Goal: Transaction & Acquisition: Purchase product/service

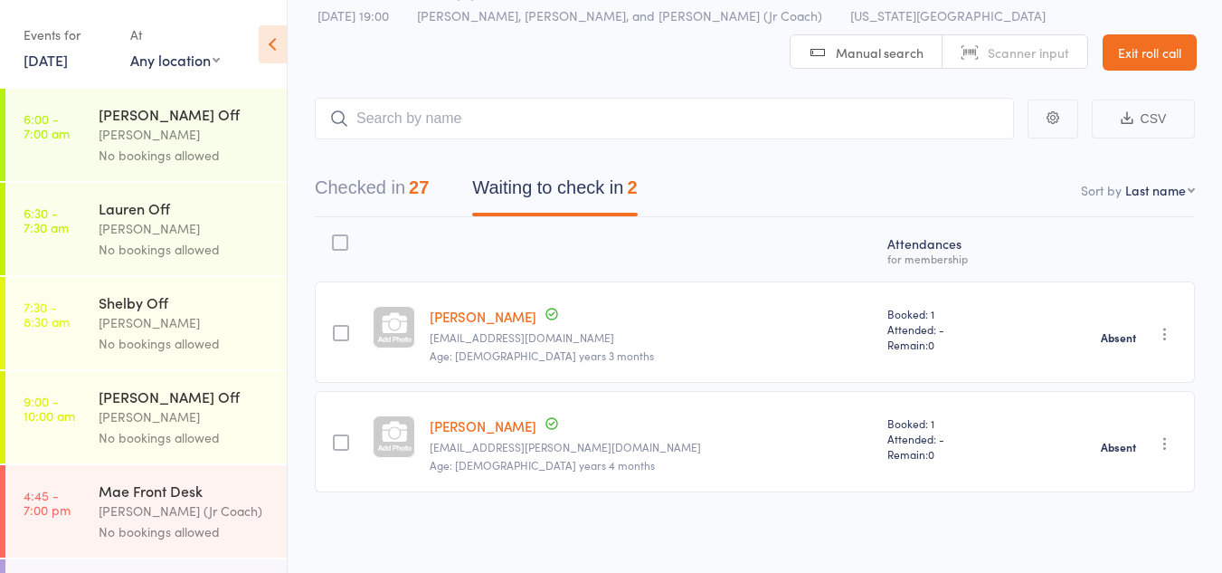
click at [1174, 443] on button "button" at bounding box center [1165, 443] width 22 height 22
click at [1098, 468] on li "Check in" at bounding box center [1100, 479] width 149 height 23
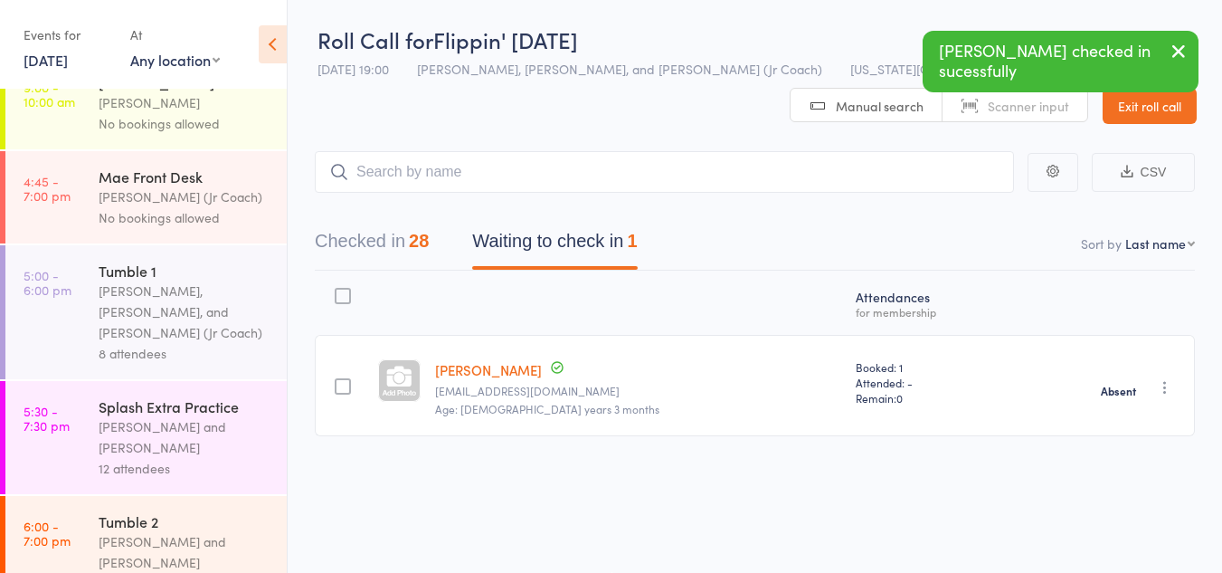
scroll to position [315, 0]
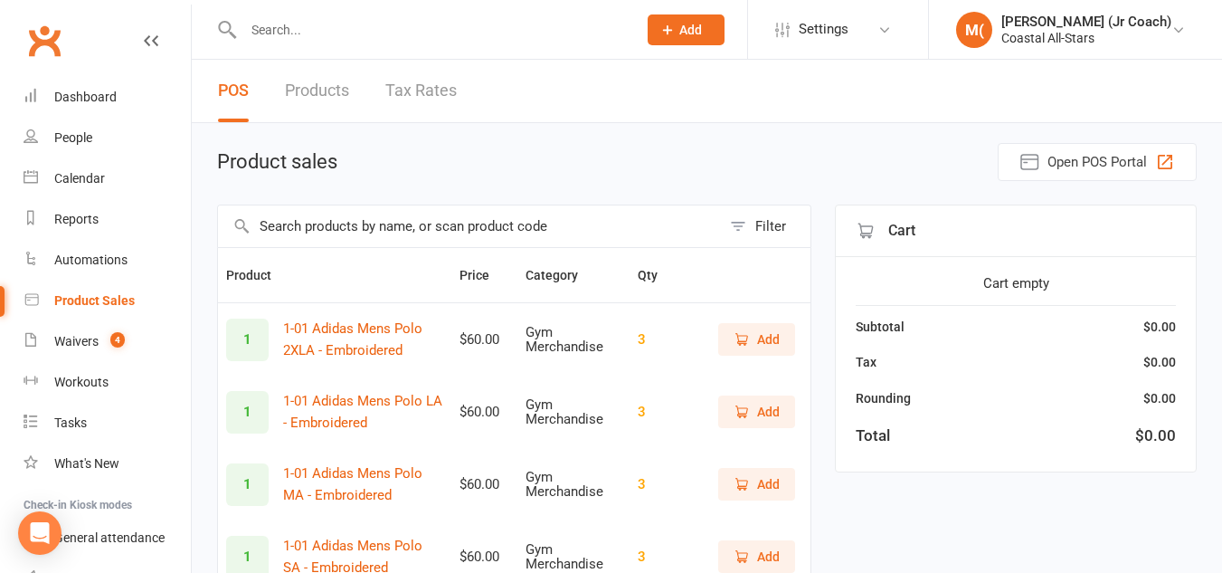
click at [319, 231] on input "text" at bounding box center [469, 226] width 503 height 42
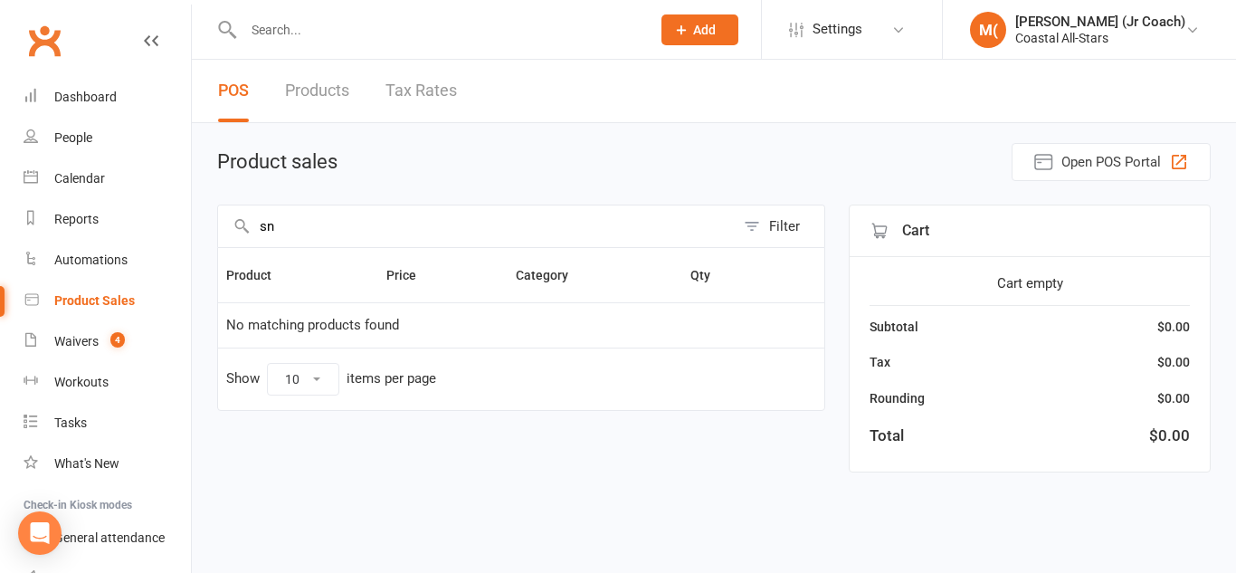
type input "s"
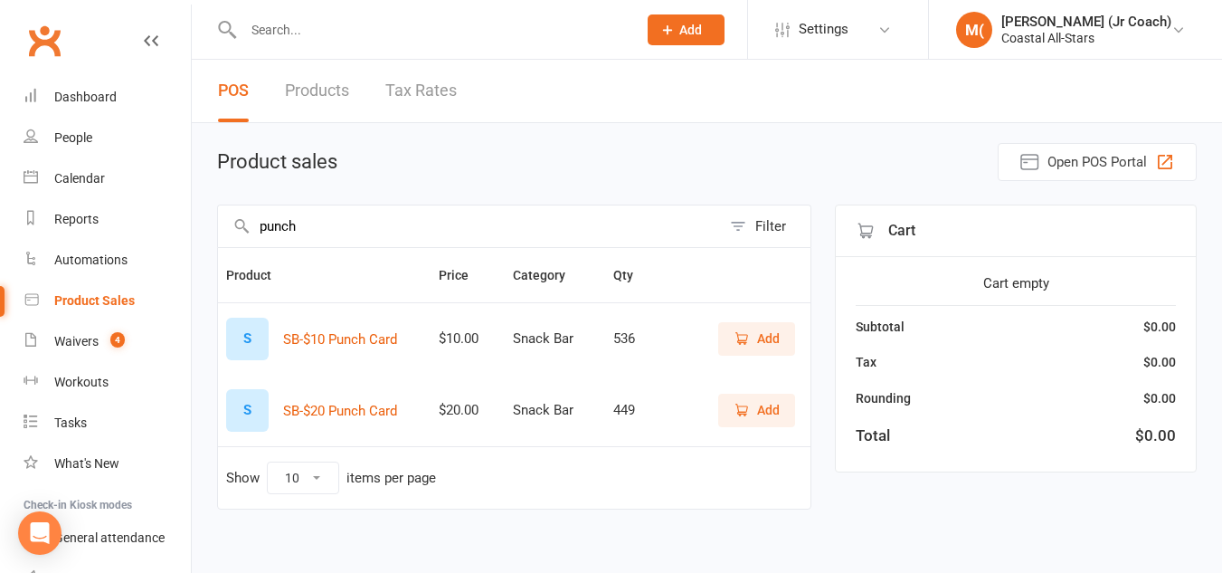
type input "punch"
click at [753, 410] on span "Add" at bounding box center [757, 410] width 46 height 20
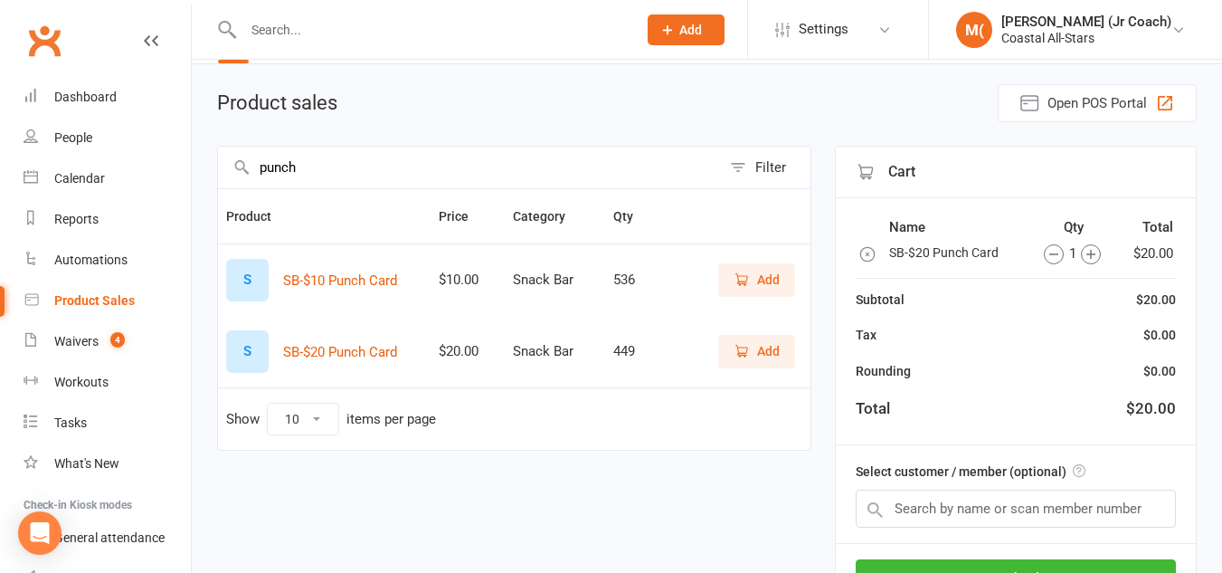
scroll to position [62, 0]
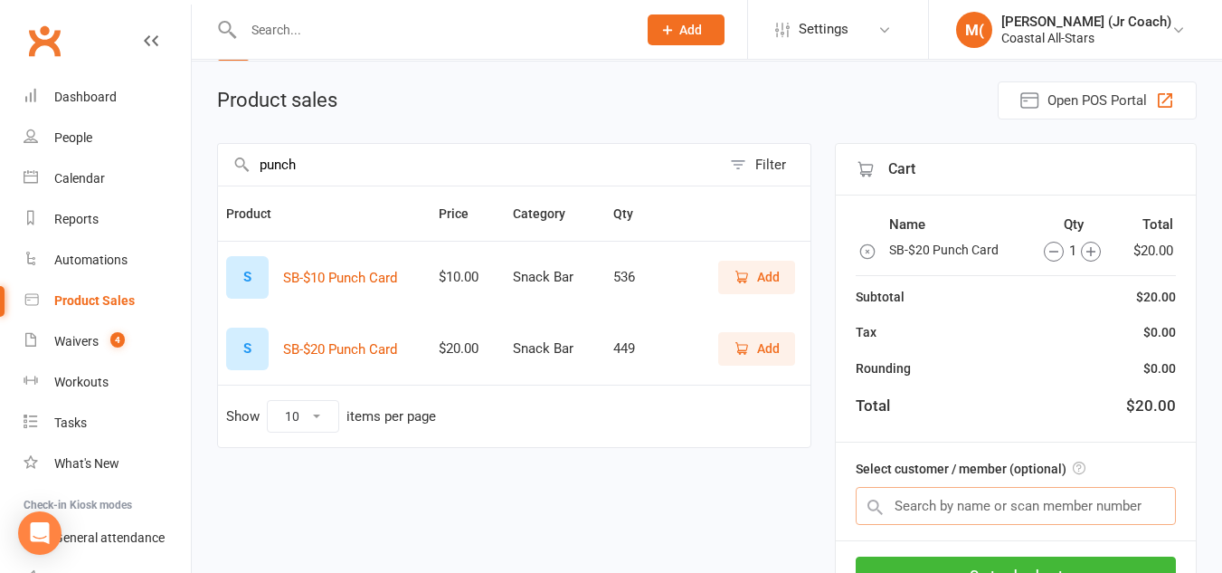
click at [904, 506] on input "text" at bounding box center [1016, 506] width 320 height 38
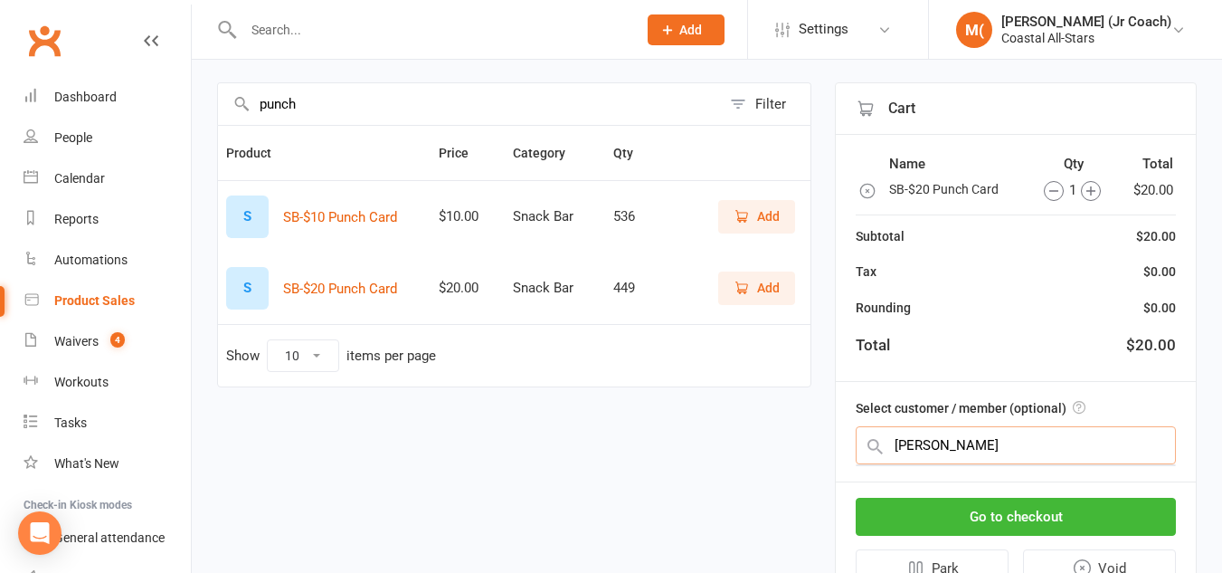
scroll to position [123, 0]
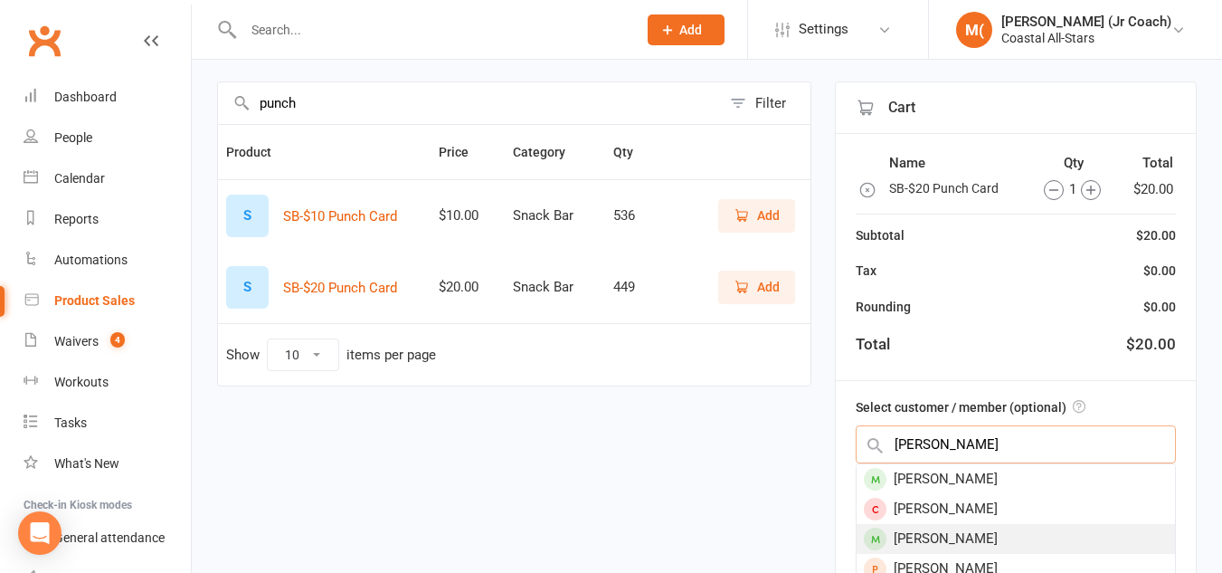
type input "gribble"
click at [959, 530] on div "Savannah Gribble" at bounding box center [1016, 539] width 318 height 30
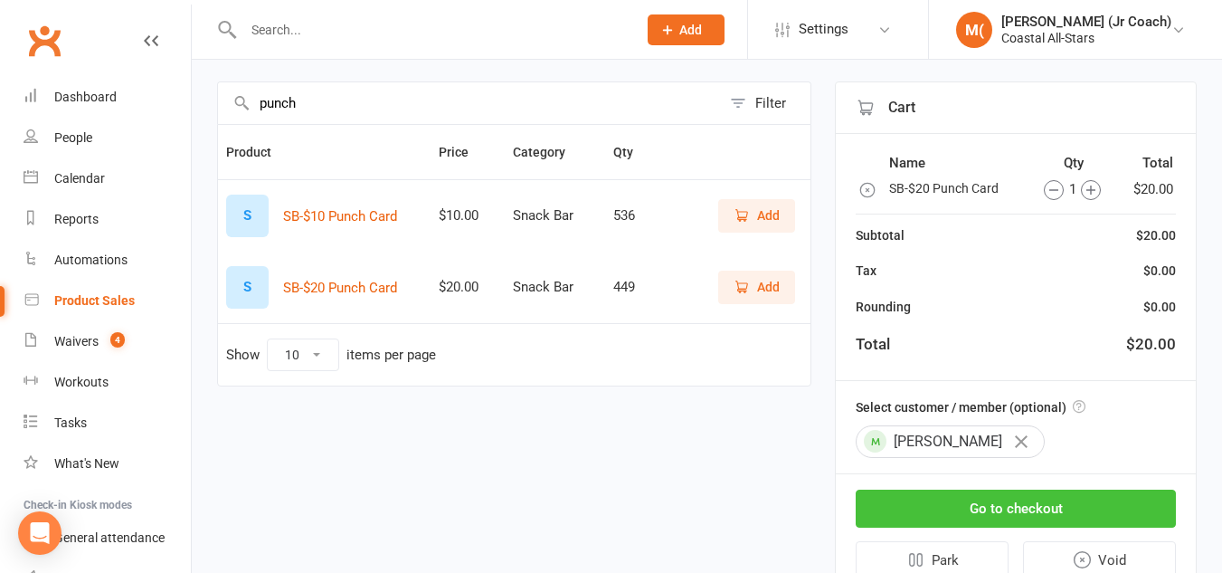
click at [965, 507] on button "Go to checkout" at bounding box center [1016, 508] width 320 height 38
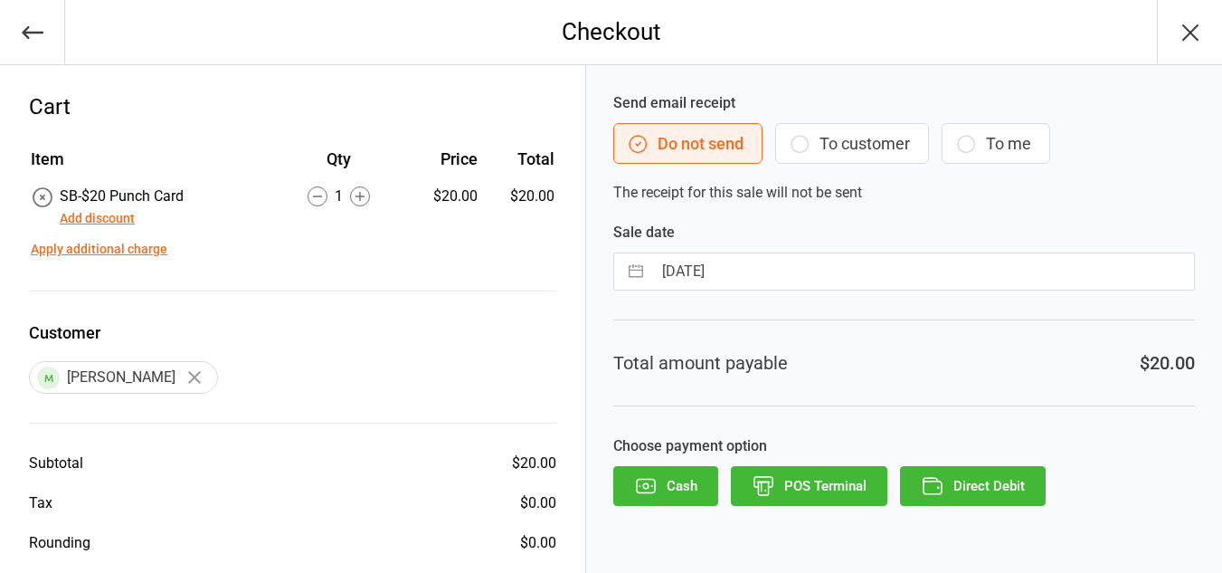
click at [981, 487] on button "Direct Debit" at bounding box center [973, 486] width 146 height 40
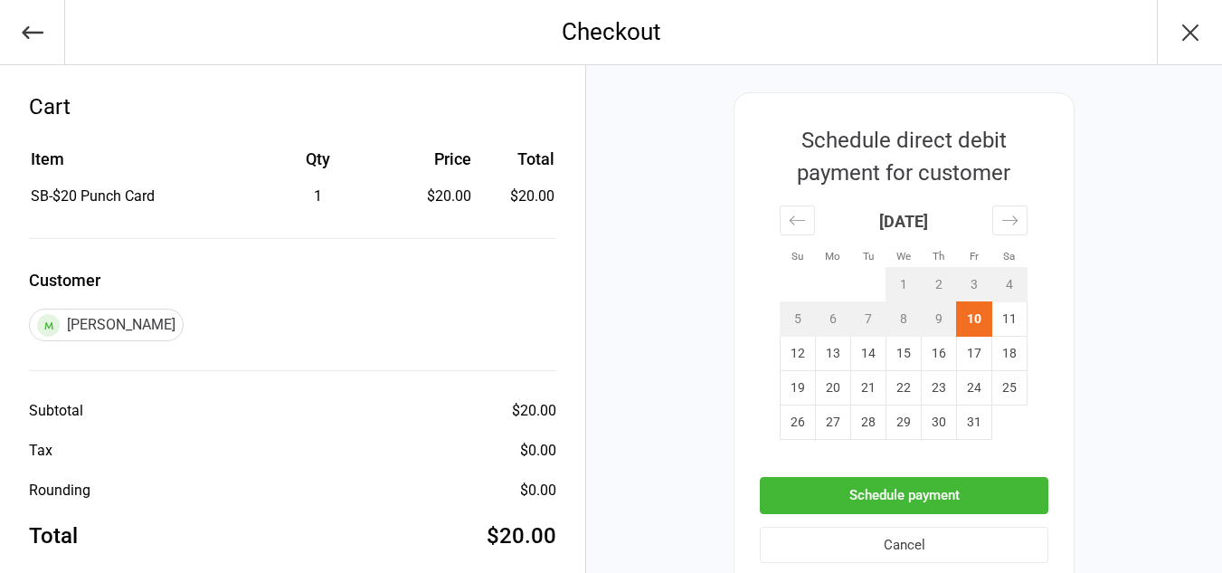
click at [981, 487] on button "Schedule payment" at bounding box center [904, 495] width 289 height 37
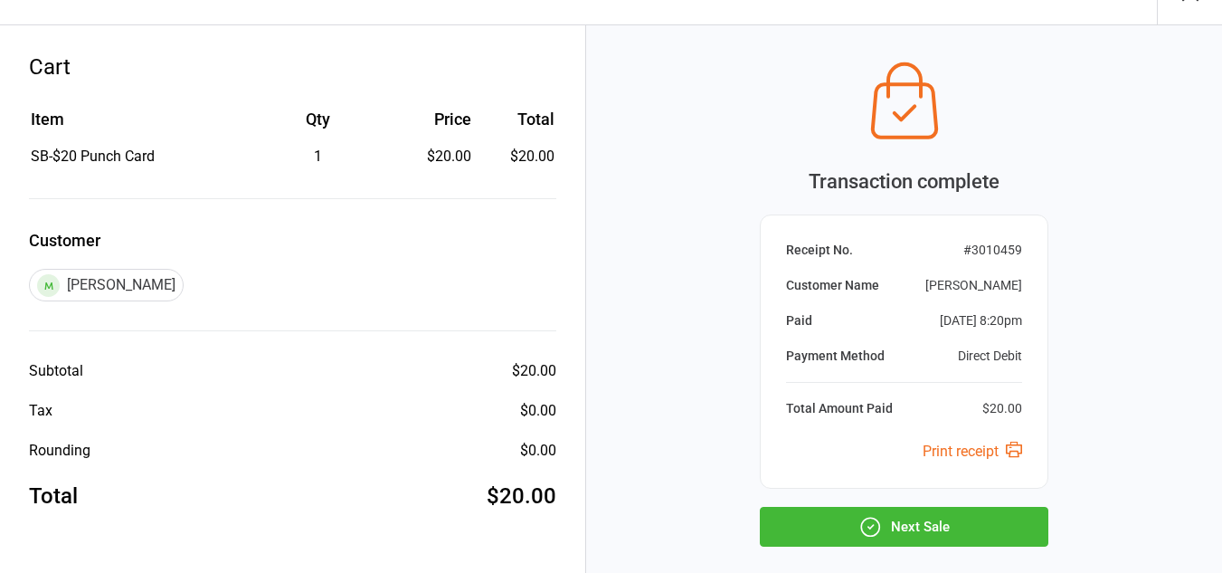
scroll to position [41, 0]
click at [925, 514] on button "Next Sale" at bounding box center [904, 526] width 289 height 40
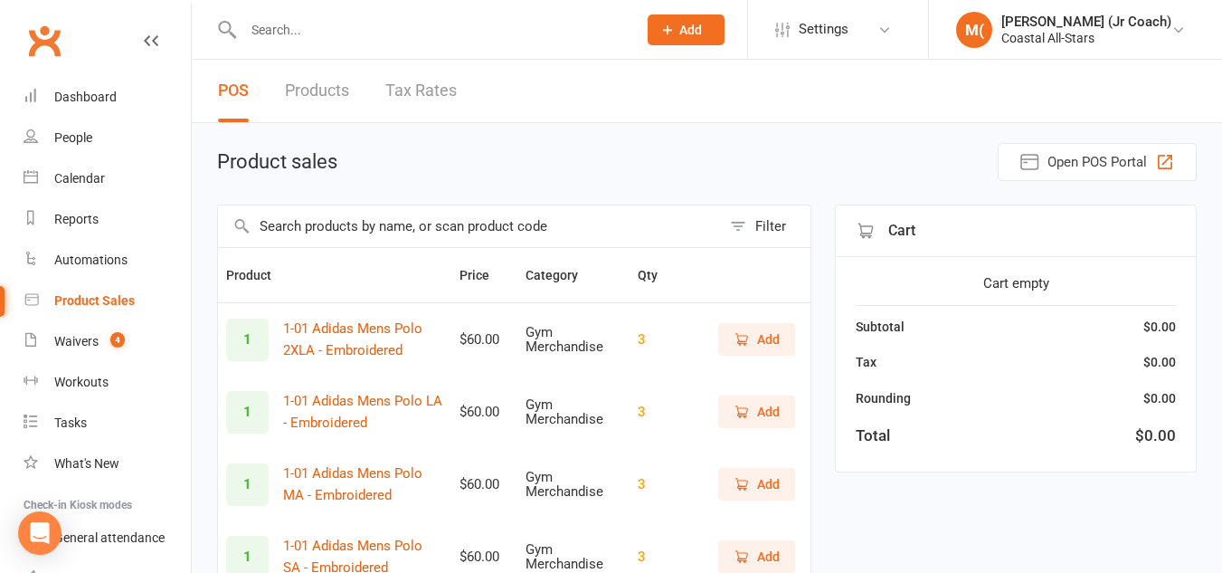
click at [396, 29] on input "text" at bounding box center [431, 29] width 386 height 25
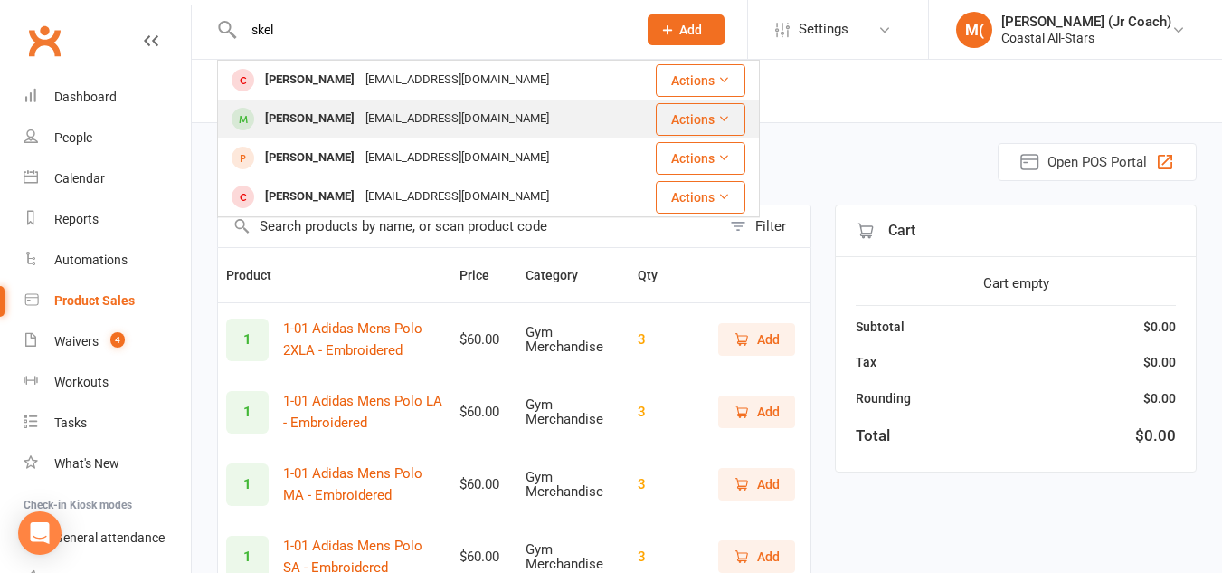
type input "skel"
click at [373, 103] on div "Samantha Skelton ginaskelton1@gmail.com" at bounding box center [425, 118] width 413 height 37
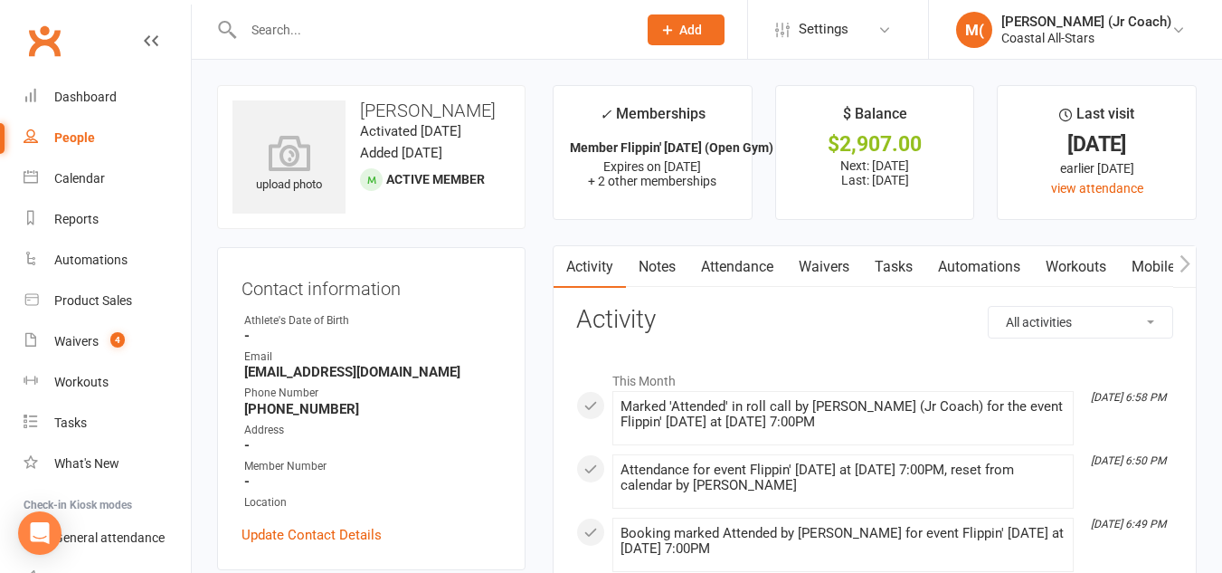
click at [442, 100] on h3 "Samantha Skelton" at bounding box center [372, 110] width 278 height 20
copy h3 "Samantha Skelton"
click at [121, 302] on div "Product Sales" at bounding box center [93, 300] width 78 height 14
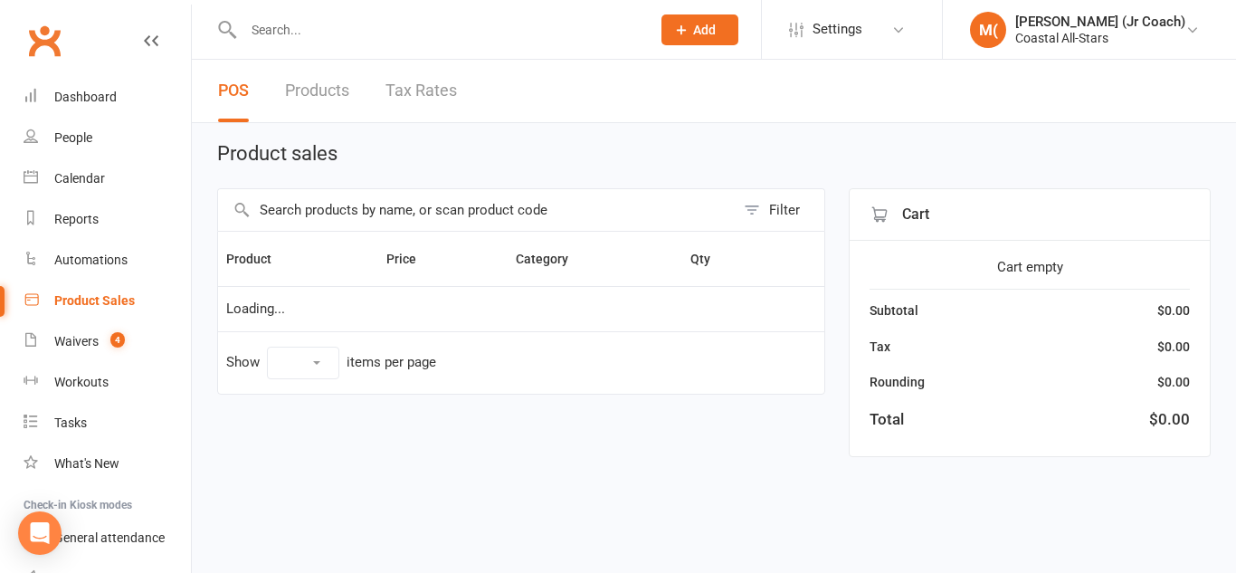
select select "10"
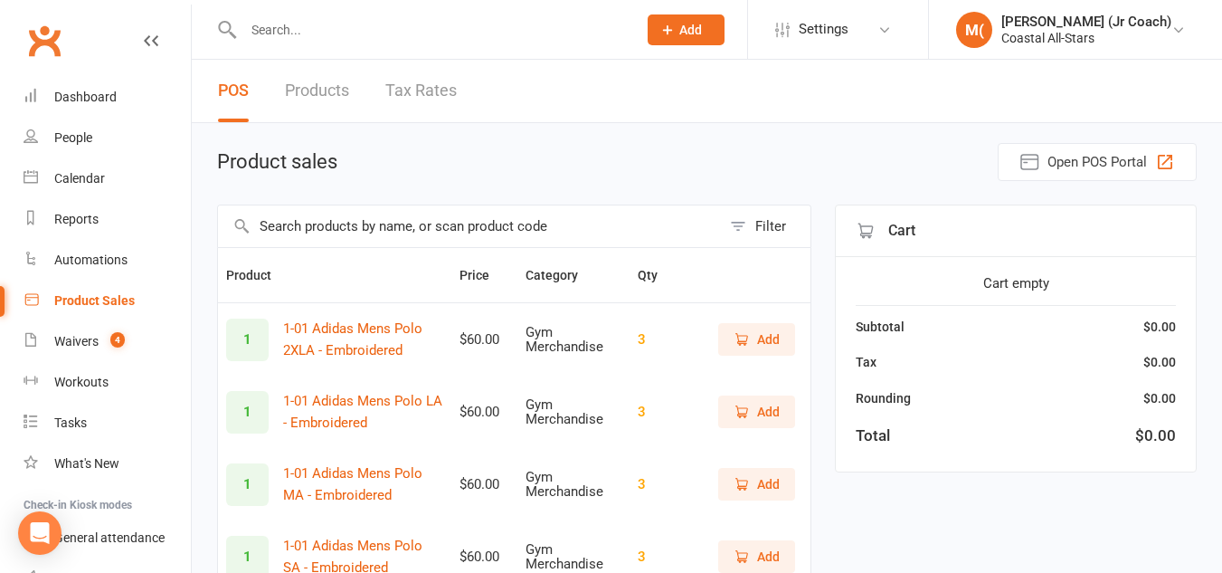
scroll to position [592, 0]
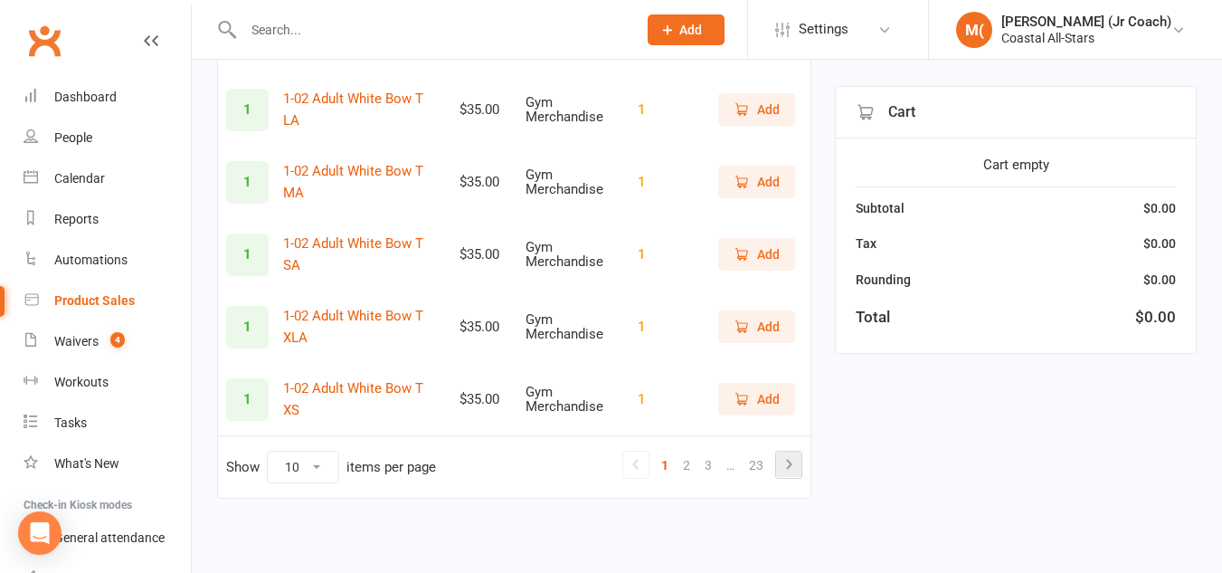
click at [788, 455] on icon at bounding box center [789, 464] width 22 height 22
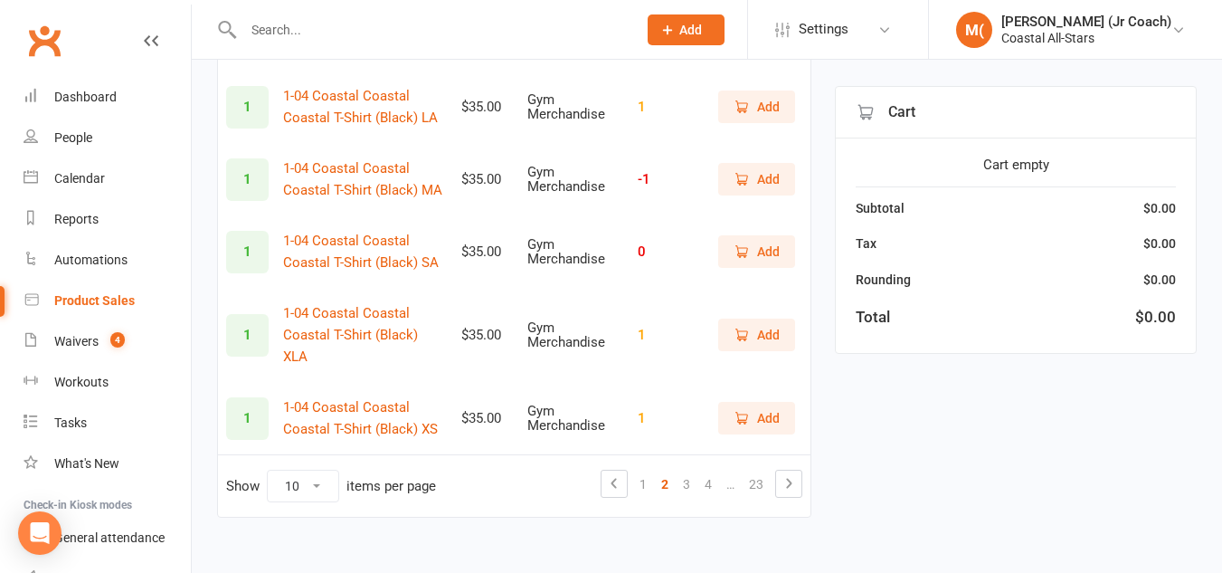
scroll to position [0, 0]
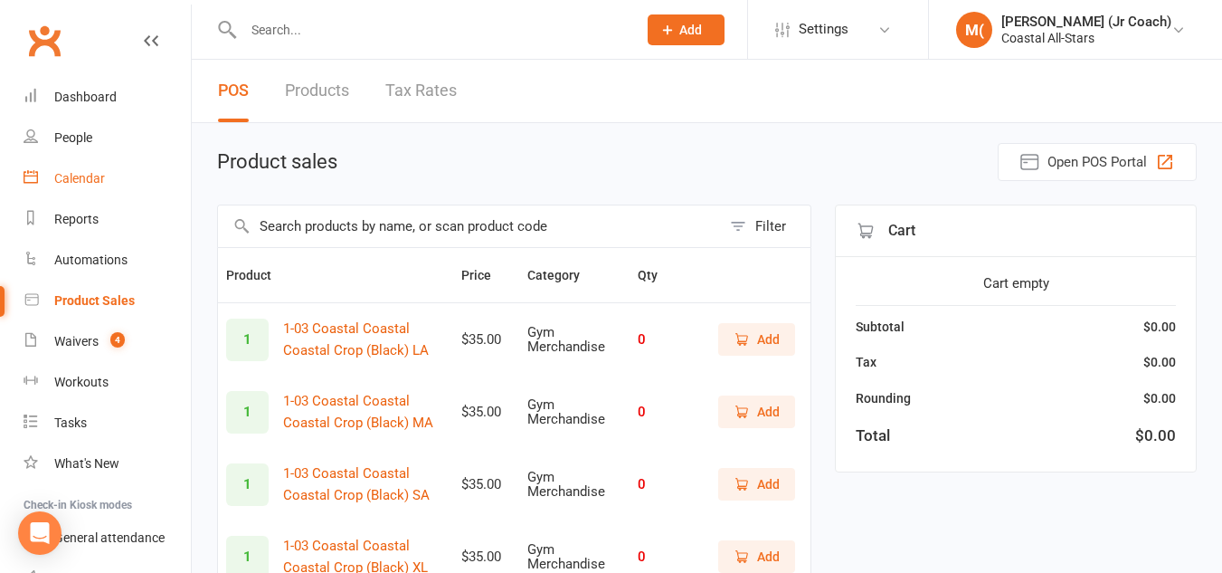
click at [83, 175] on div "Calendar" at bounding box center [79, 178] width 51 height 14
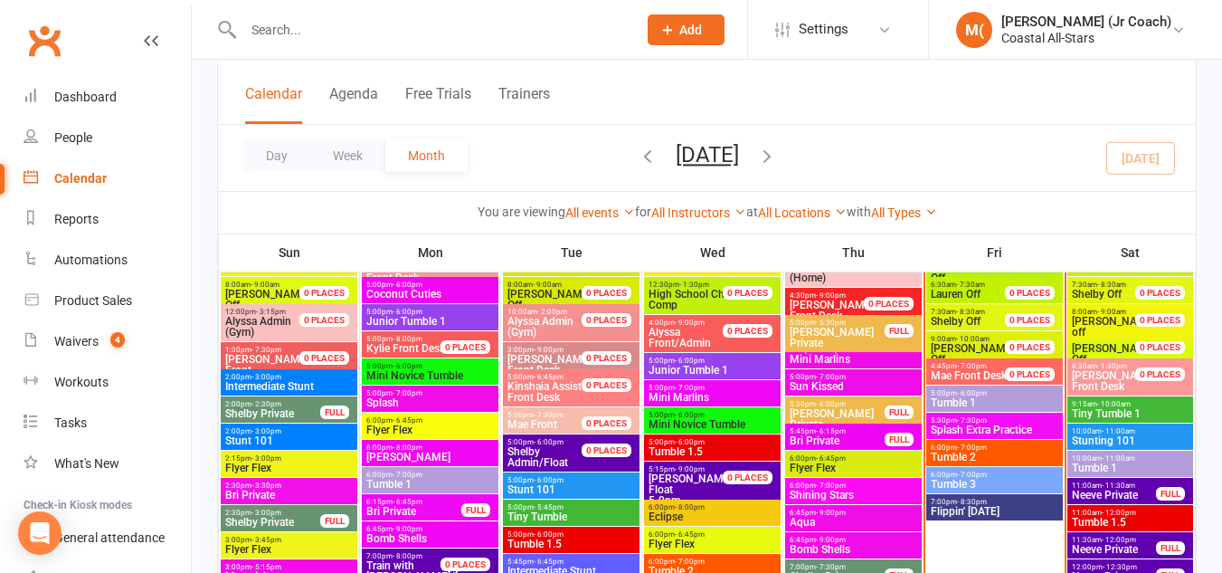
scroll to position [852, 0]
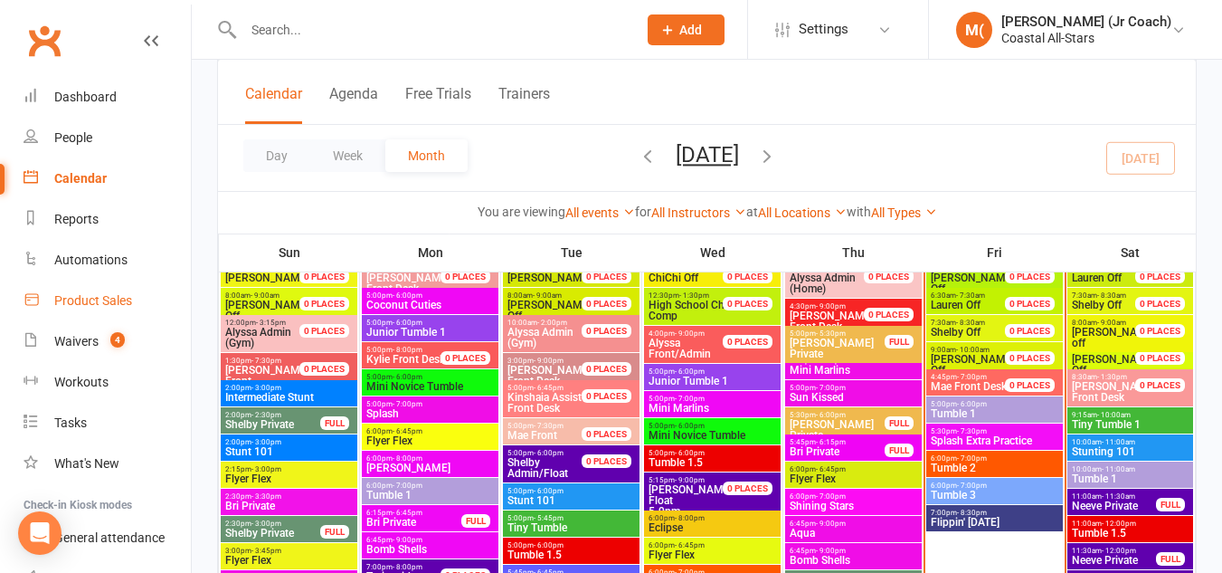
click at [106, 298] on div "Product Sales" at bounding box center [93, 300] width 78 height 14
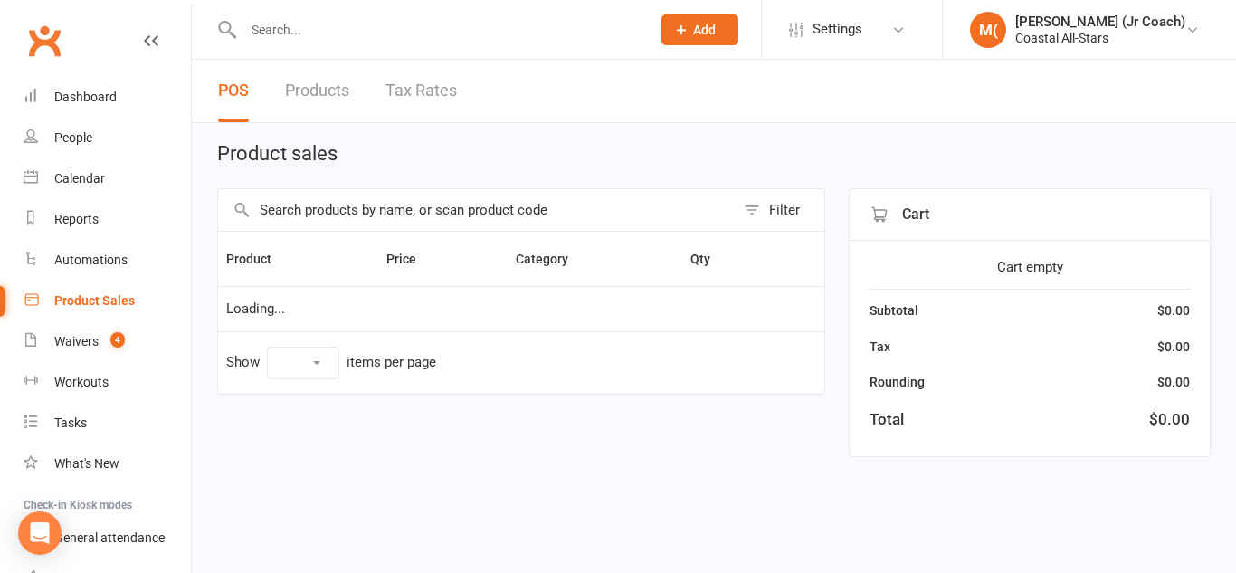
select select "10"
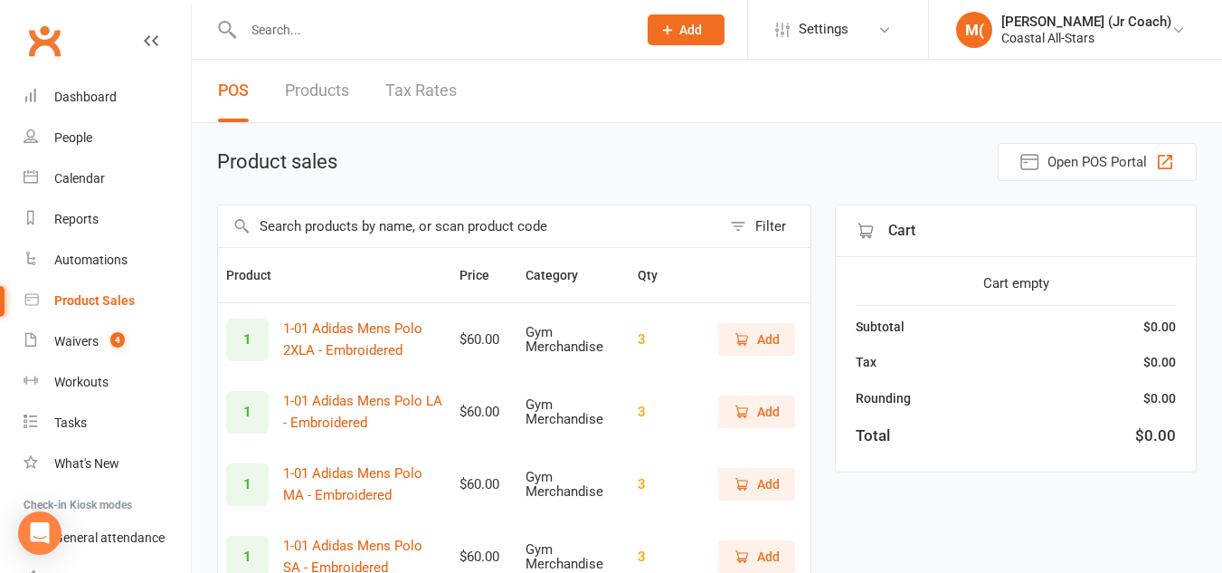
click at [434, 230] on input "text" at bounding box center [469, 226] width 503 height 42
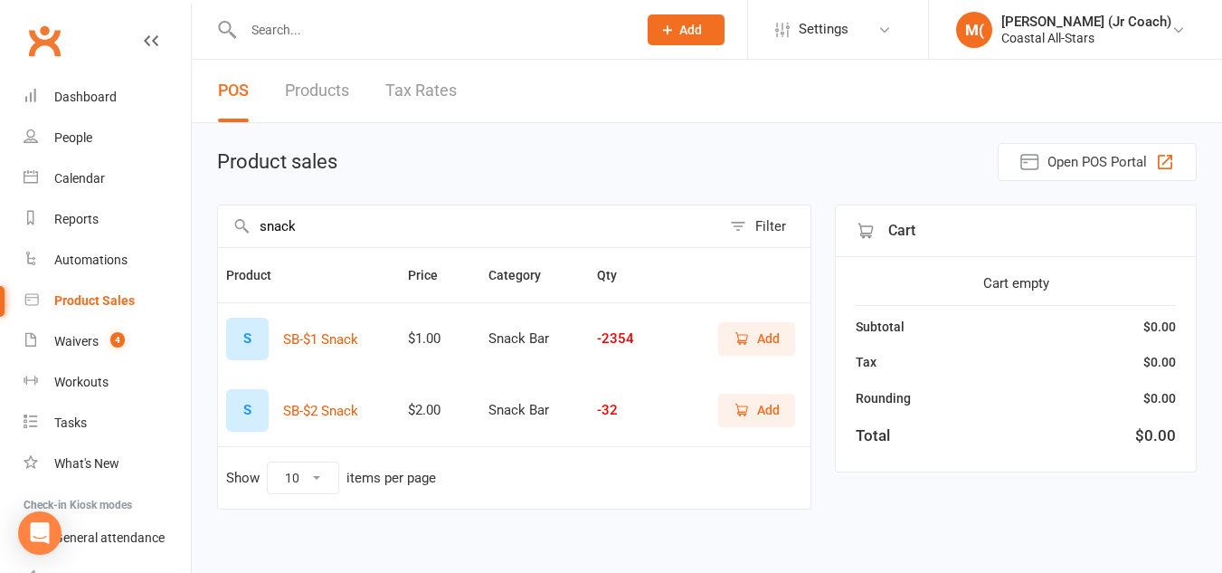
type input "snack"
click at [782, 409] on button "Add" at bounding box center [756, 410] width 77 height 33
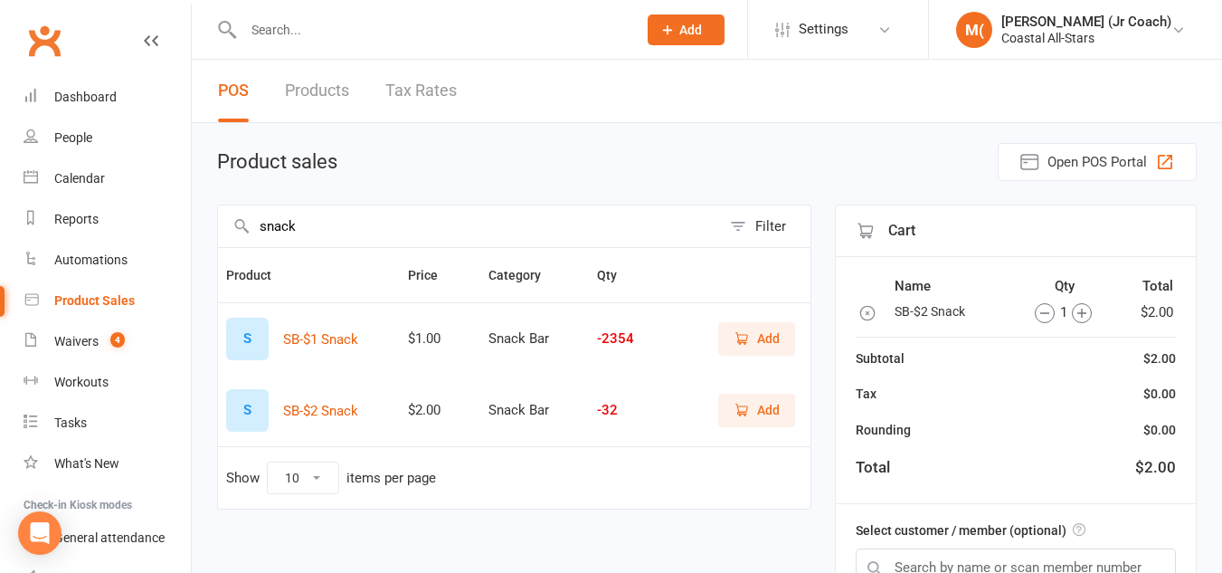
scroll to position [204, 0]
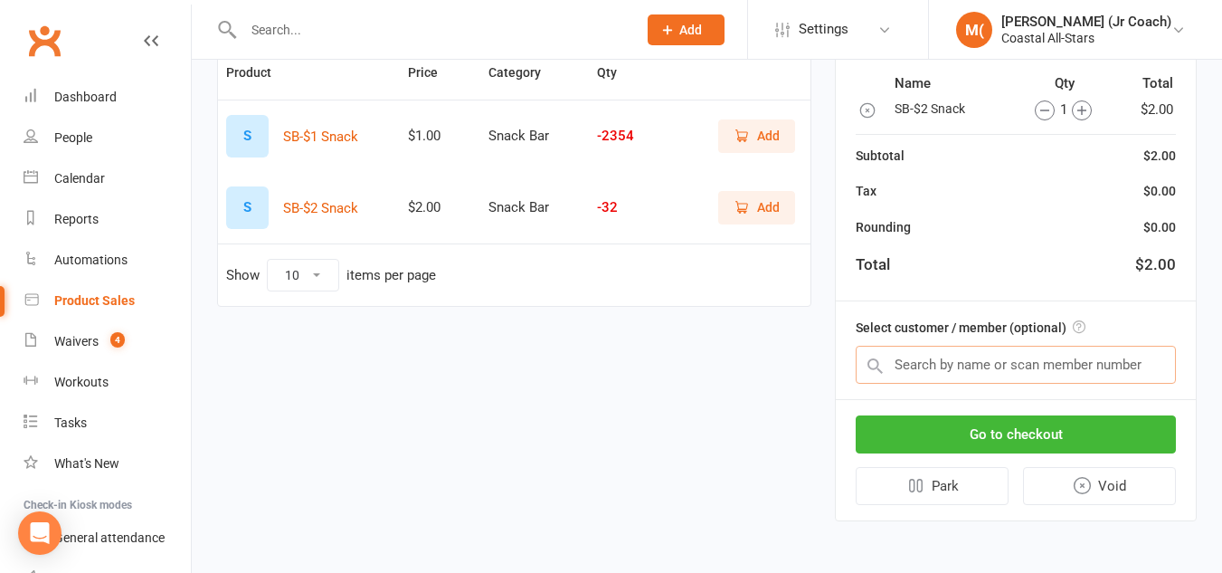
click at [986, 358] on input "text" at bounding box center [1016, 365] width 320 height 38
paste input "Samantha Skelton"
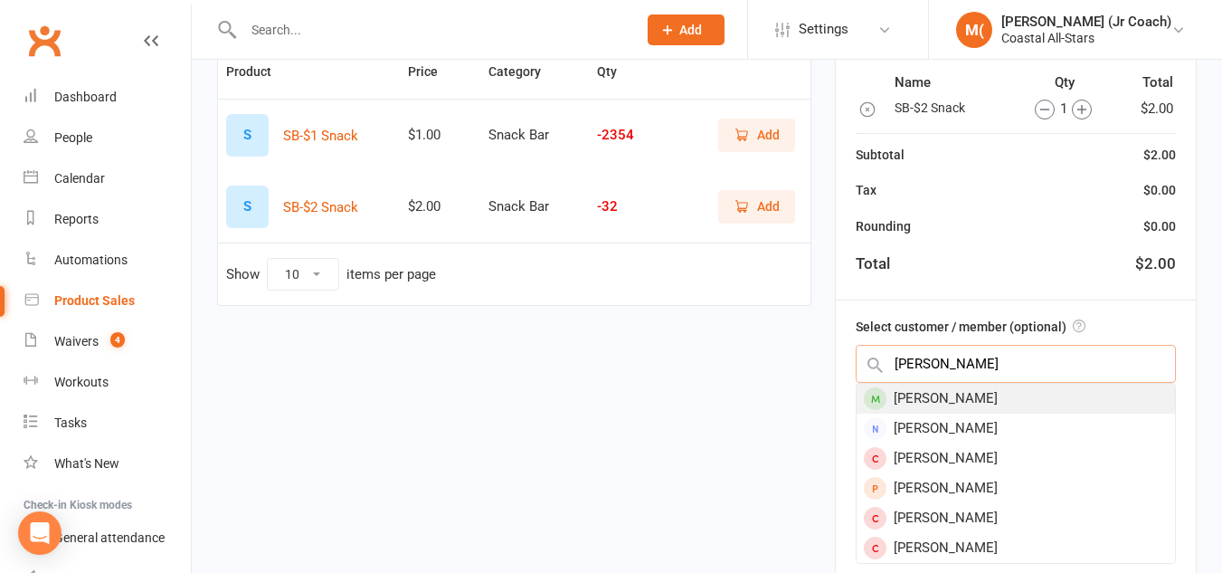
type input "Samantha Skelton"
click at [981, 395] on div "Samantha Skelton" at bounding box center [1016, 399] width 318 height 30
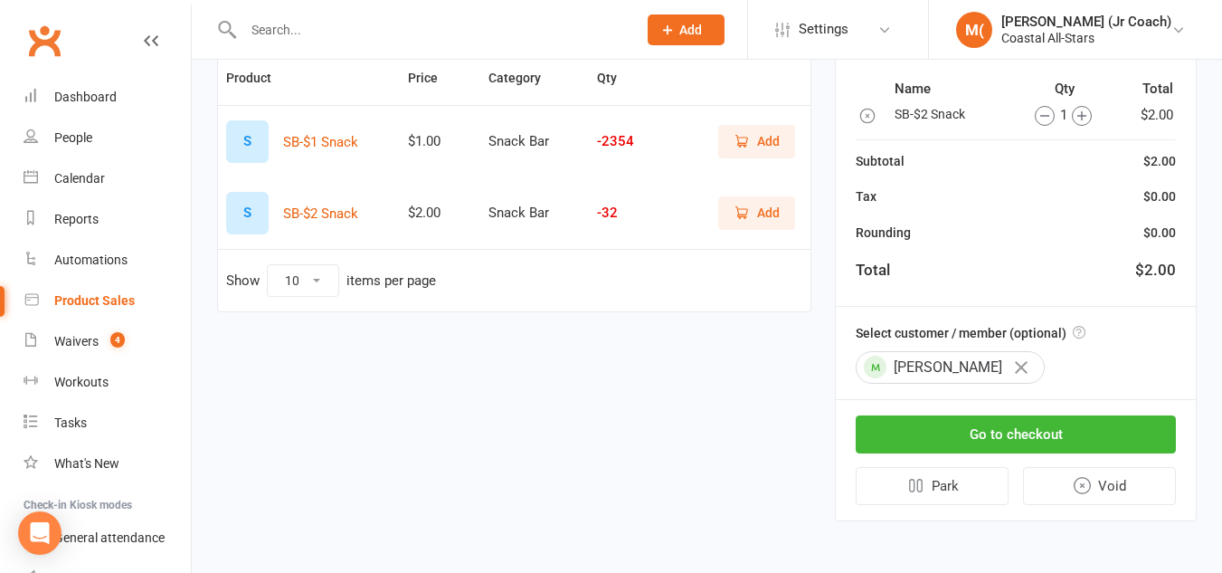
scroll to position [198, 0]
click at [995, 440] on button "Go to checkout" at bounding box center [1016, 434] width 320 height 38
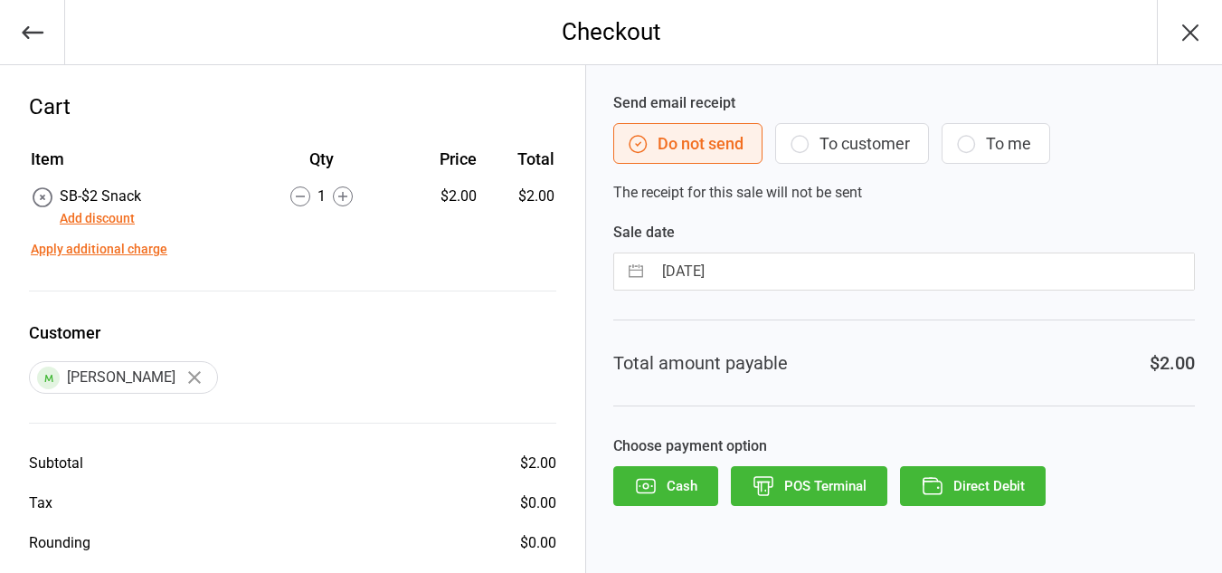
click at [954, 469] on button "Direct Debit" at bounding box center [973, 486] width 146 height 40
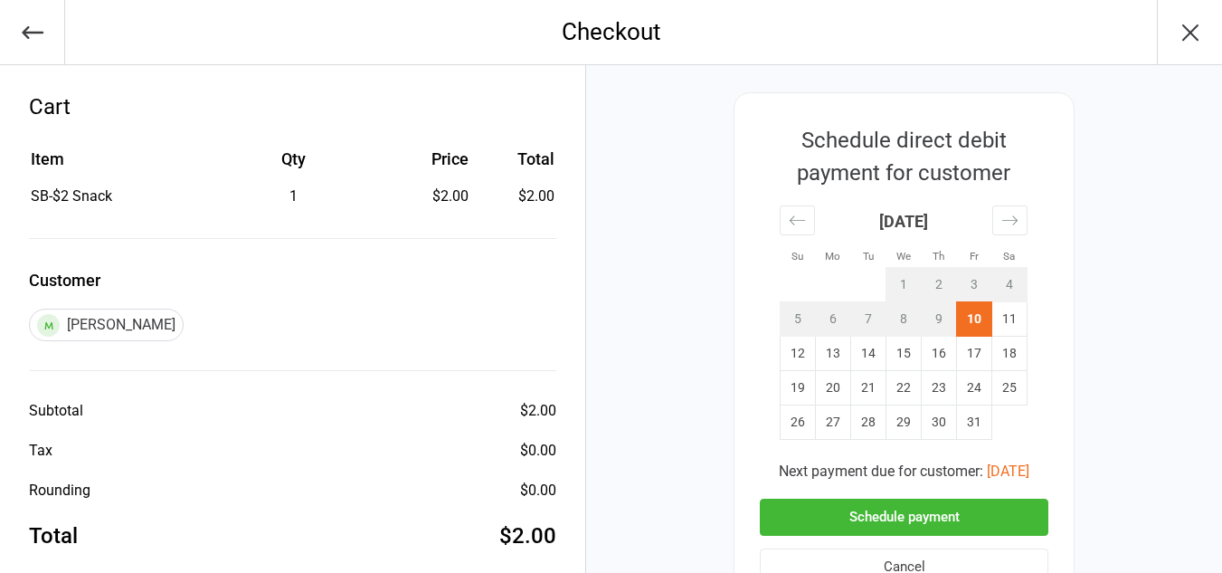
click at [937, 515] on button "Schedule payment" at bounding box center [904, 517] width 289 height 37
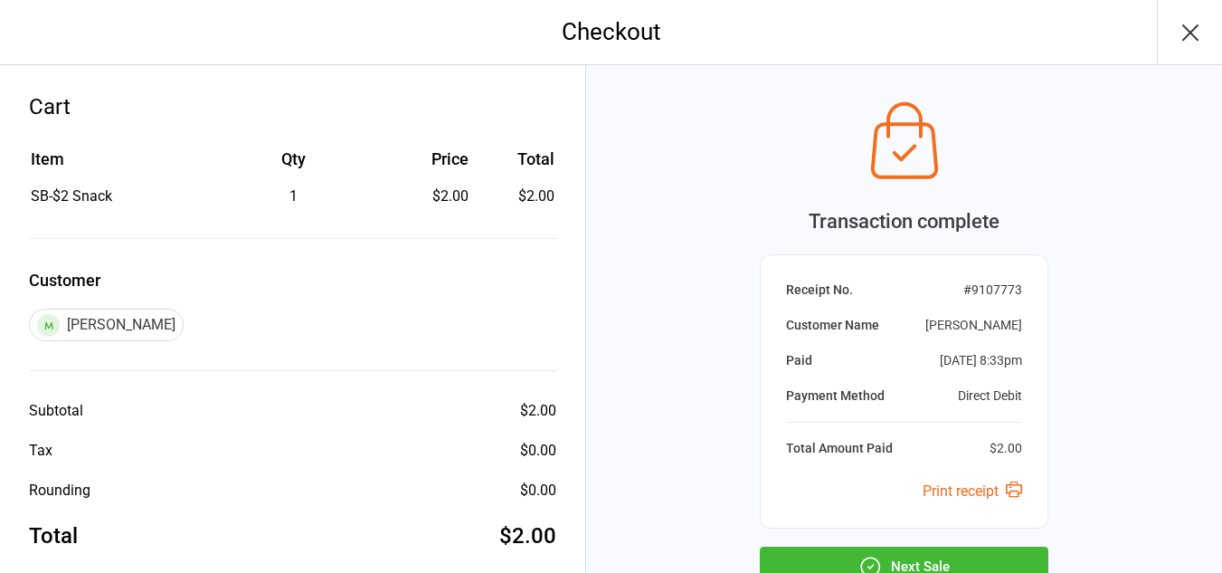
click at [914, 566] on button "Next Sale" at bounding box center [904, 566] width 289 height 40
